Goal: Information Seeking & Learning: Learn about a topic

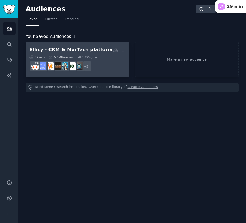
click at [72, 49] on div "Efficy - CRM & MarTech platform" at bounding box center [70, 49] width 83 height 7
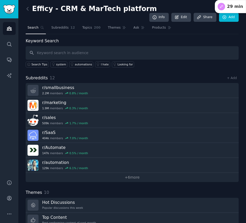
click at [140, 46] on input "text" at bounding box center [132, 52] width 213 height 13
click at [114, 47] on input "text" at bounding box center [132, 52] width 213 height 13
paste input "crm Consulting Firms"
type input "crm Consulting Firms"
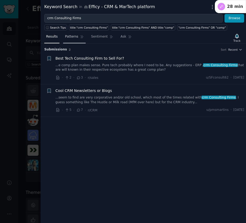
click at [73, 36] on span "Patterns" at bounding box center [71, 36] width 13 height 5
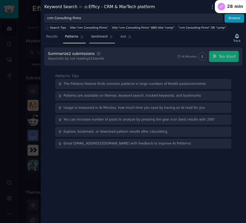
click at [96, 40] on link "Sentiment" at bounding box center [102, 38] width 26 height 11
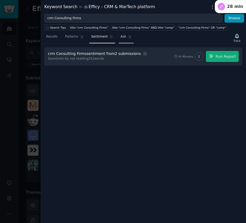
click at [122, 39] on link "Ask" at bounding box center [126, 38] width 15 height 11
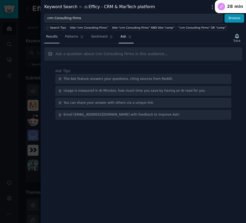
click at [52, 36] on span "Results" at bounding box center [52, 36] width 12 height 5
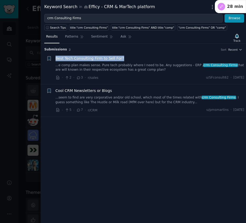
click at [134, 65] on link "...e comp plan makes sense. Pure tech probably where I need to be. Any suggesti…" at bounding box center [150, 67] width 189 height 9
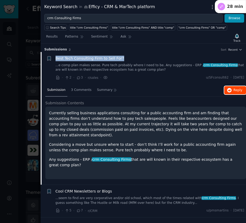
click at [233, 91] on button "Reply on Reddit" at bounding box center [236, 90] width 22 height 8
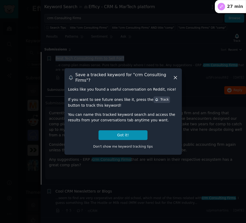
click at [176, 77] on icon at bounding box center [175, 77] width 3 height 3
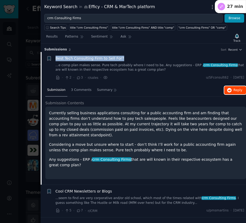
click at [236, 88] on span "Reply on Reddit" at bounding box center [238, 90] width 9 height 5
click at [240, 91] on span "Reply on Reddit" at bounding box center [238, 90] width 9 height 5
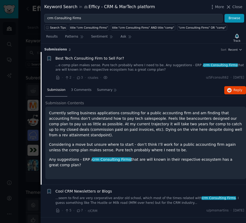
click at [171, 208] on div "· 5 · 7 · r/CRM u/pmsmartins · Wed 08/02/2023" at bounding box center [150, 211] width 189 height 6
click at [171, 201] on link "...seem to find are very corporative and/or old school, which most of the times…" at bounding box center [150, 200] width 189 height 9
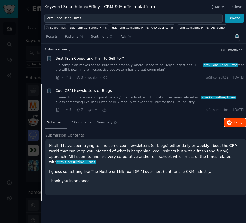
click at [239, 126] on button "Reply on Reddit" at bounding box center [236, 122] width 22 height 8
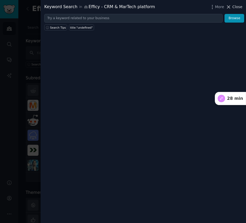
click at [229, 8] on icon at bounding box center [229, 7] width 6 height 6
